Goal: Check status: Check status

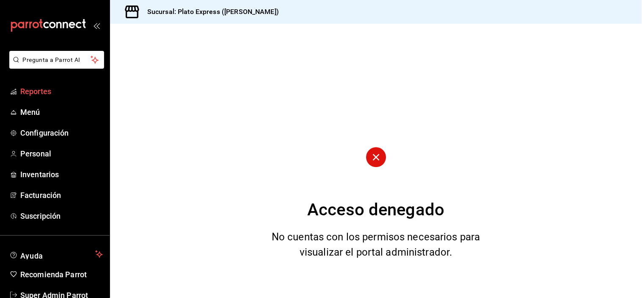
click at [47, 88] on span "Reportes" at bounding box center [61, 90] width 83 height 11
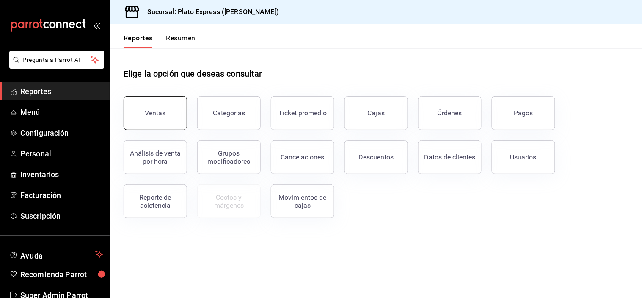
click at [180, 123] on button "Ventas" at bounding box center [155, 113] width 63 height 34
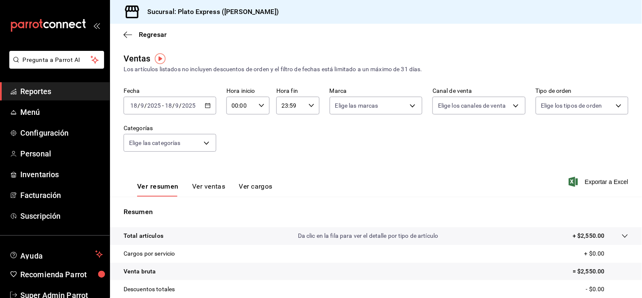
click at [265, 108] on div "00:00 Hora inicio" at bounding box center [247, 105] width 43 height 18
click at [236, 123] on button "00" at bounding box center [236, 127] width 18 height 17
click at [207, 191] on div at bounding box center [321, 149] width 642 height 298
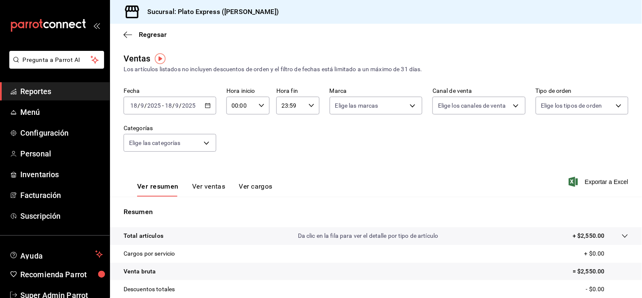
click at [207, 191] on button "Ver ventas" at bounding box center [208, 189] width 33 height 14
